Goal: Find contact information: Find contact information

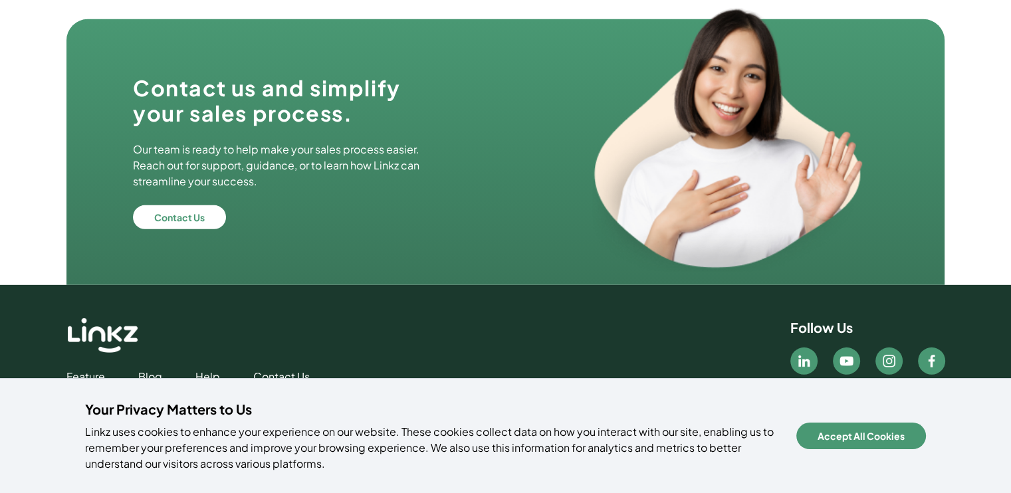
scroll to position [3906, 0]
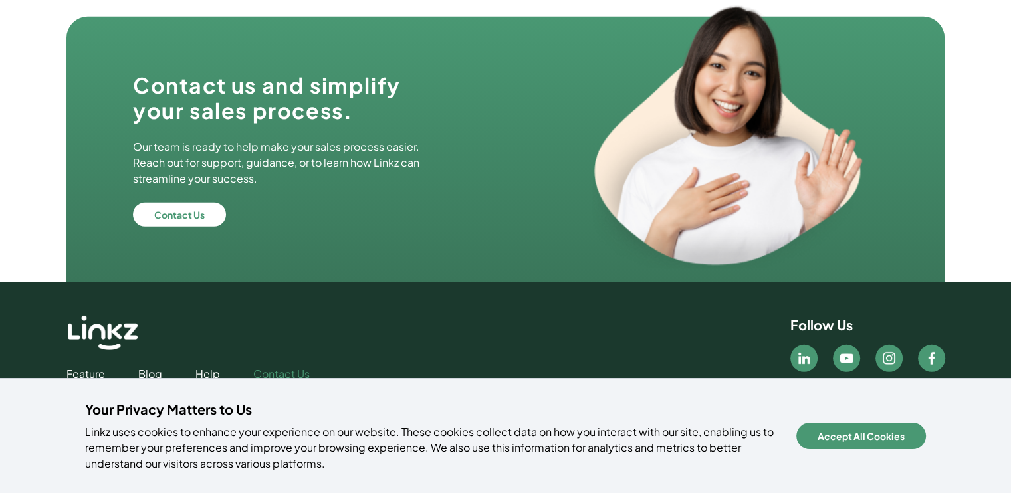
click at [284, 368] on link "Contact Us" at bounding box center [281, 374] width 56 height 16
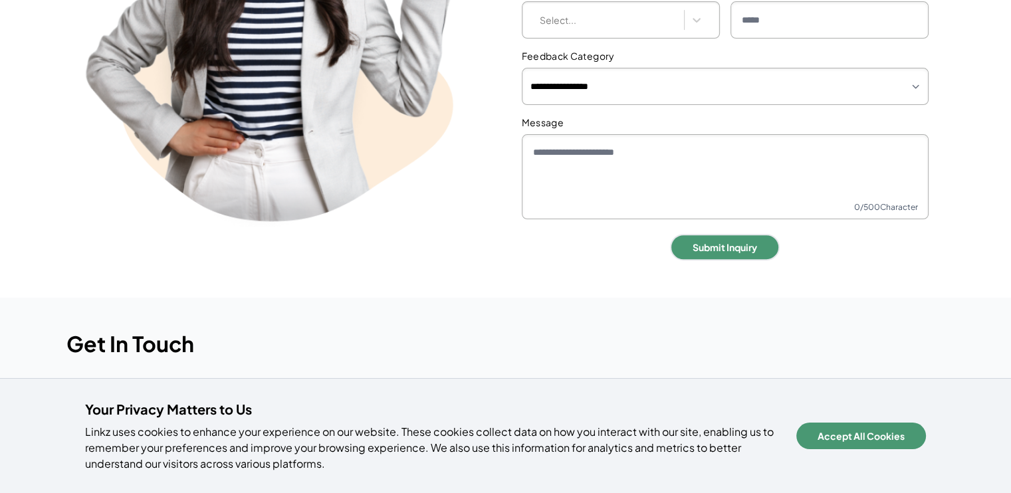
scroll to position [532, 0]
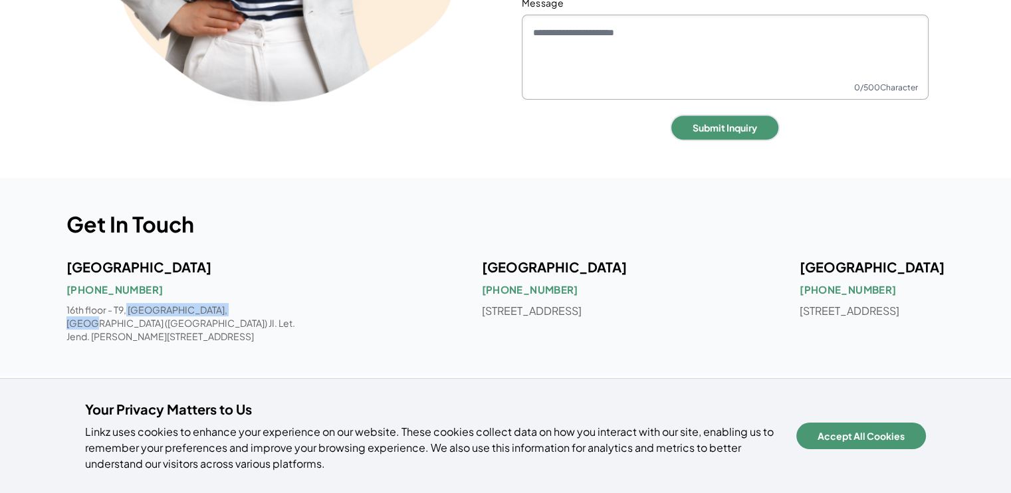
drag, startPoint x: 128, startPoint y: 306, endPoint x: 243, endPoint y: 302, distance: 115.7
click at [243, 303] on p "16th floor - T9, [GEOGRAPHIC_DATA], [GEOGRAPHIC_DATA] ([GEOGRAPHIC_DATA]) JI. L…" at bounding box center [187, 323] width 242 height 40
copy p "[GEOGRAPHIC_DATA], [GEOGRAPHIC_DATA]"
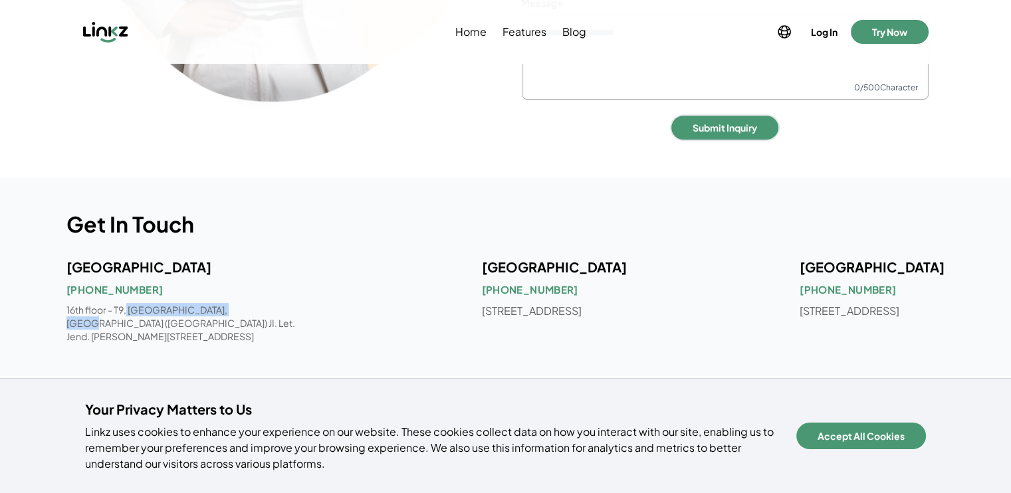
scroll to position [0, 0]
